Goal: Task Accomplishment & Management: Manage account settings

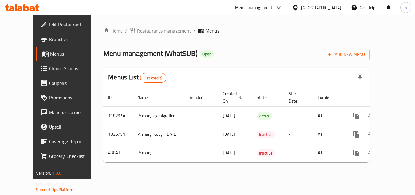
click at [332, 6] on div "Oman" at bounding box center [321, 7] width 40 height 7
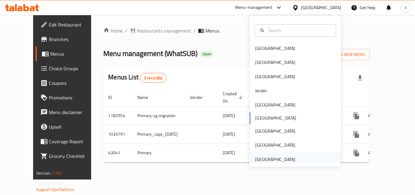
click at [273, 157] on div "[GEOGRAPHIC_DATA]" at bounding box center [275, 159] width 40 height 7
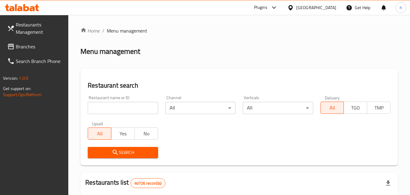
click at [30, 45] on span "Branches" at bounding box center [40, 46] width 48 height 7
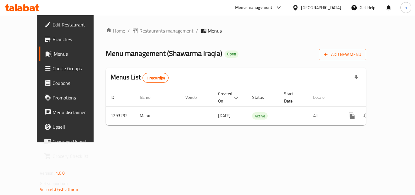
click at [139, 32] on span "Restaurants management" at bounding box center [166, 30] width 54 height 7
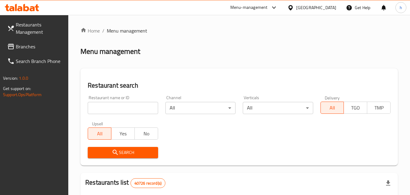
click at [29, 44] on span "Branches" at bounding box center [40, 46] width 48 height 7
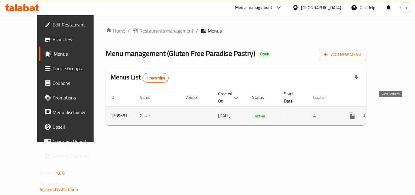
click at [392, 112] on icon "enhanced table" at bounding box center [395, 115] width 7 height 7
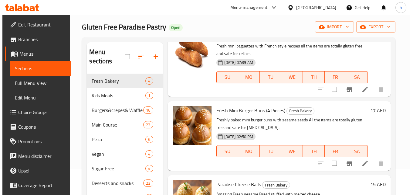
scroll to position [85, 0]
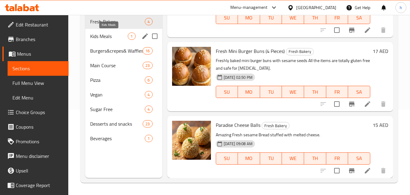
click at [108, 35] on span "Kids Meals" at bounding box center [109, 35] width 38 height 7
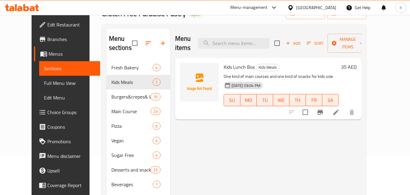
scroll to position [24, 0]
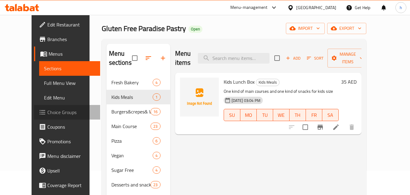
click at [47, 114] on span "Choice Groups" at bounding box center [71, 111] width 48 height 7
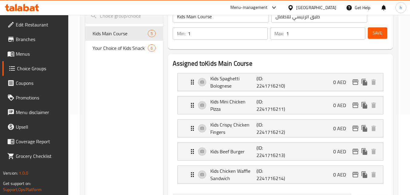
scroll to position [91, 0]
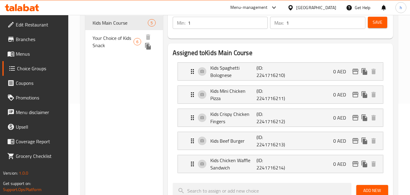
click at [111, 34] on span "Your Choice of Kids Snack" at bounding box center [113, 41] width 41 height 15
type input "Your Choice of Kids Snack"
type input "اختيارك من وجبات خفيفة للأطفال"
type input "0"
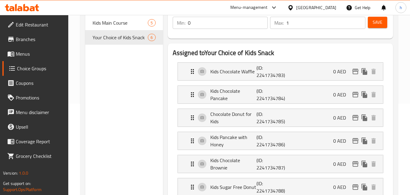
click at [82, 67] on div "Choice Groups Kids Main Course 5 Your Choice of Kids Snack 6 Your Choice of Kid…" at bounding box center [239, 196] width 318 height 446
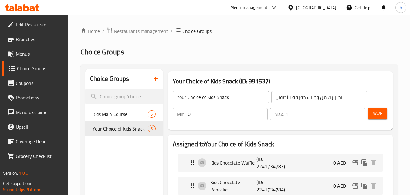
scroll to position [30, 0]
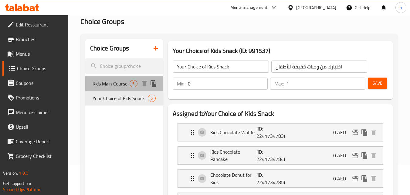
click at [112, 87] on span "Kids Main Course" at bounding box center [111, 83] width 37 height 7
type input "Kids Main Course"
type input "طبق الرئيسي للأطفال"
type input "1"
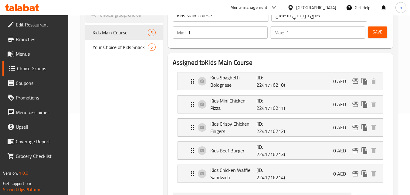
scroll to position [91, 0]
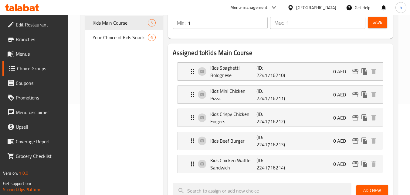
click at [83, 96] on div "Choice Groups Kids Main Course 5 Your Choice of Kids Snack 6 Kids Main Course (…" at bounding box center [239, 184] width 318 height 422
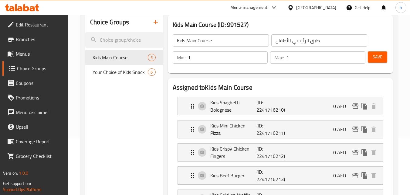
scroll to position [0, 0]
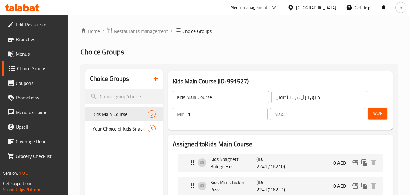
click at [299, 6] on div "[GEOGRAPHIC_DATA]" at bounding box center [316, 7] width 40 height 7
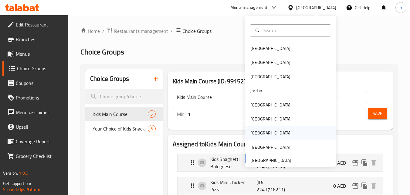
click at [251, 134] on div "[GEOGRAPHIC_DATA]" at bounding box center [271, 132] width 40 height 7
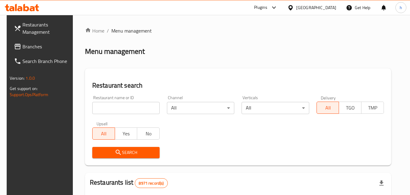
click at [36, 42] on link "Branches" at bounding box center [42, 46] width 66 height 15
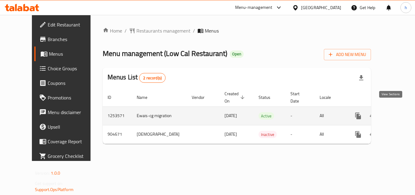
click at [399, 113] on icon "enhanced table" at bounding box center [401, 115] width 5 height 5
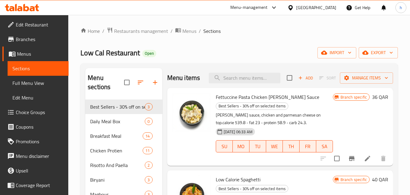
click at [29, 114] on span "Choice Groups" at bounding box center [40, 111] width 48 height 7
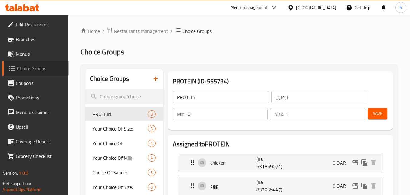
click at [35, 67] on span "Choice Groups" at bounding box center [40, 68] width 47 height 7
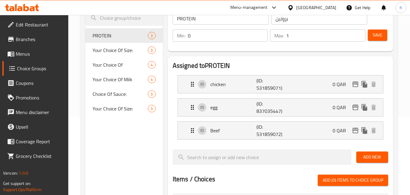
scroll to position [30, 0]
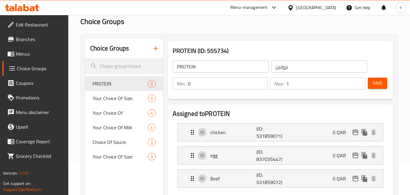
click at [39, 54] on span "Menus" at bounding box center [40, 53] width 48 height 7
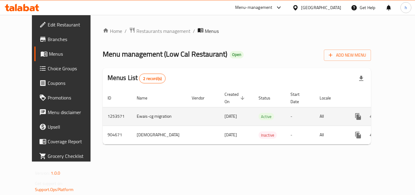
click at [398, 113] on icon "enhanced table" at bounding box center [401, 116] width 7 height 7
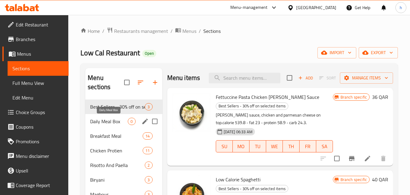
click at [100, 121] on span "Daily Meal Box" at bounding box center [109, 121] width 38 height 7
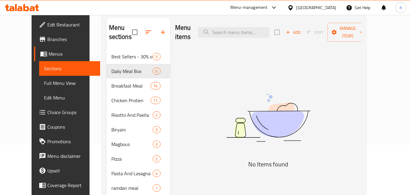
scroll to position [61, 0]
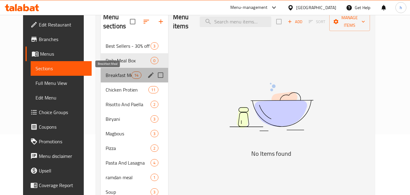
click at [106, 71] on span "Breakfast Meal" at bounding box center [119, 74] width 26 height 7
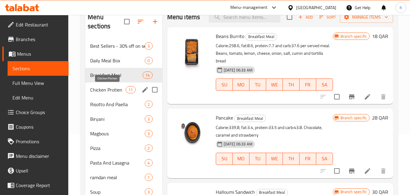
click at [104, 88] on span "Chicken Protien" at bounding box center [108, 89] width 36 height 7
